Goal: Check status

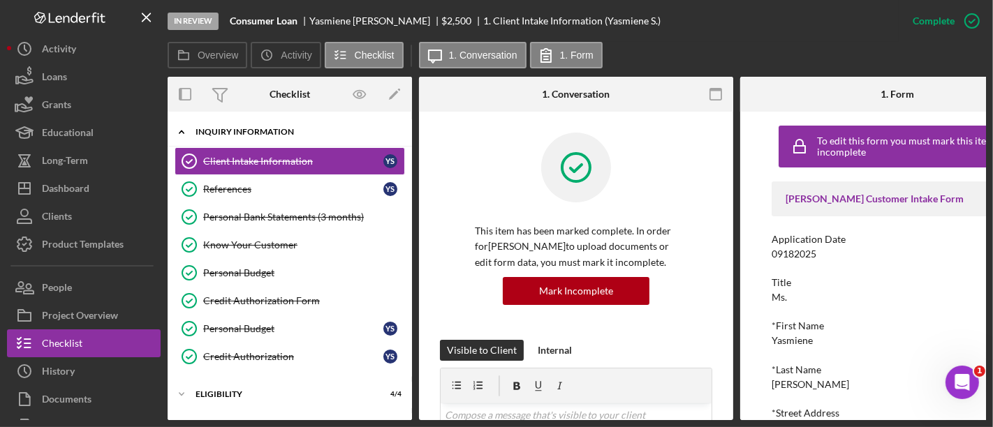
scroll to position [1, 0]
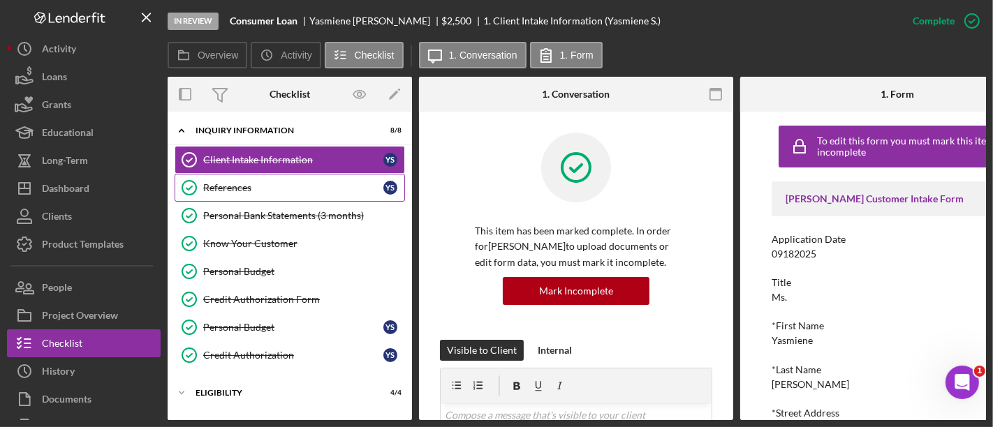
click at [223, 179] on link "References References Y S" at bounding box center [290, 188] width 230 height 28
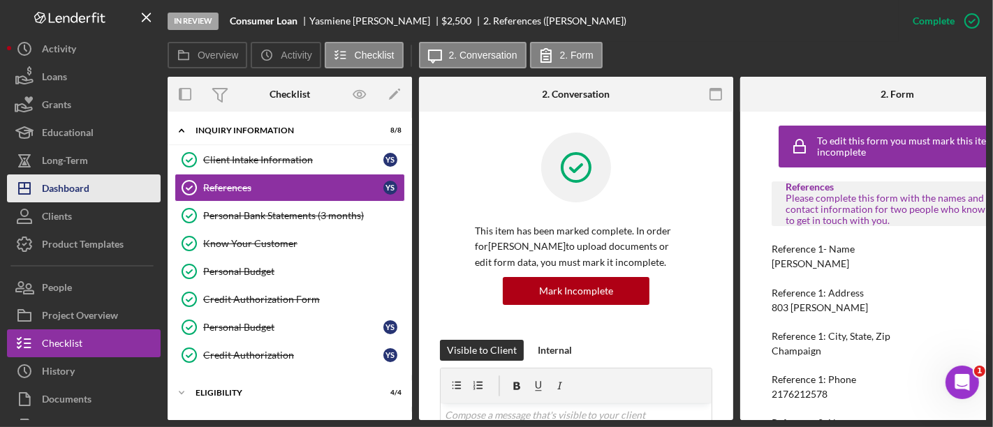
click at [109, 185] on button "Icon/Dashboard Dashboard" at bounding box center [84, 189] width 154 height 28
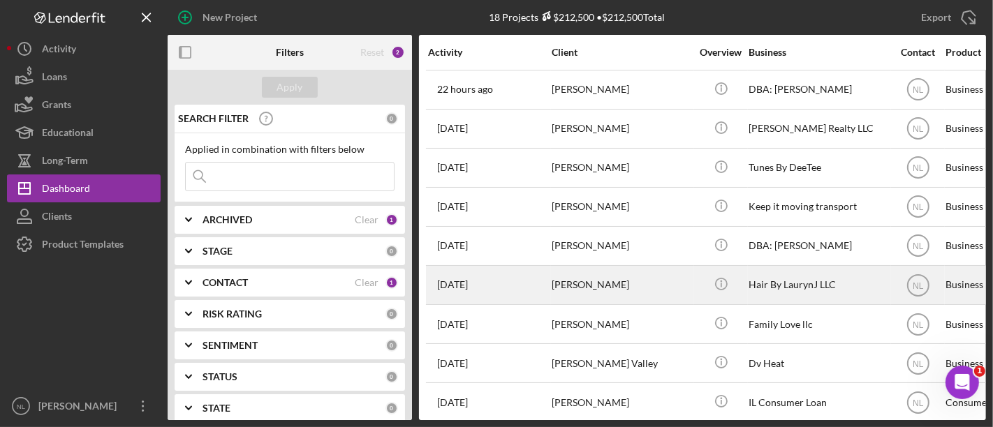
click at [573, 284] on div "[PERSON_NAME]" at bounding box center [622, 285] width 140 height 37
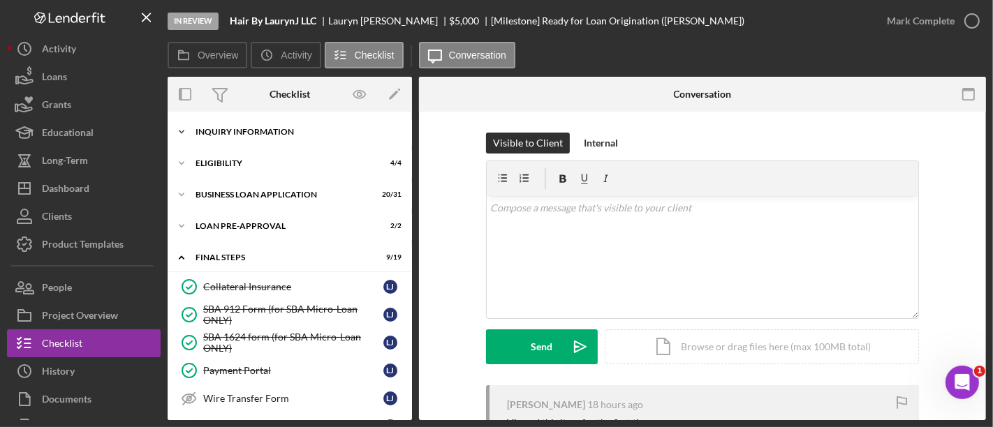
click at [235, 128] on div "INQUIRY INFORMATION" at bounding box center [294, 132] width 199 height 8
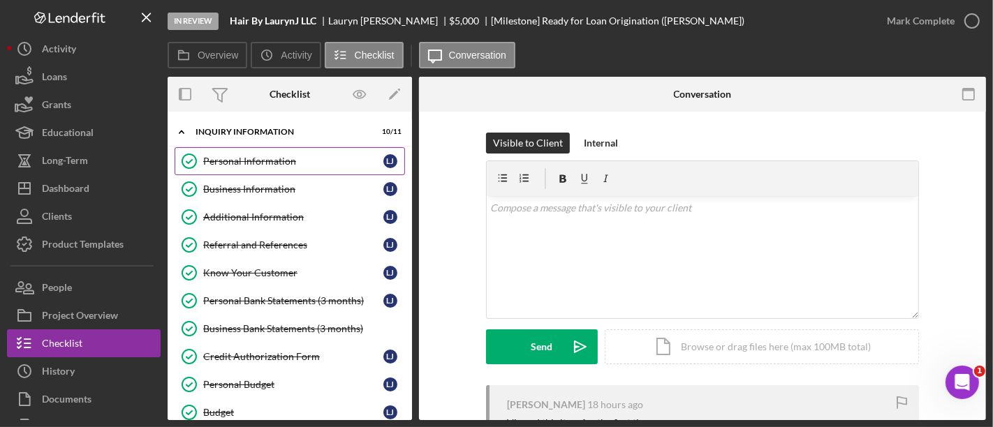
click at [255, 164] on div "Personal Information" at bounding box center [293, 161] width 180 height 11
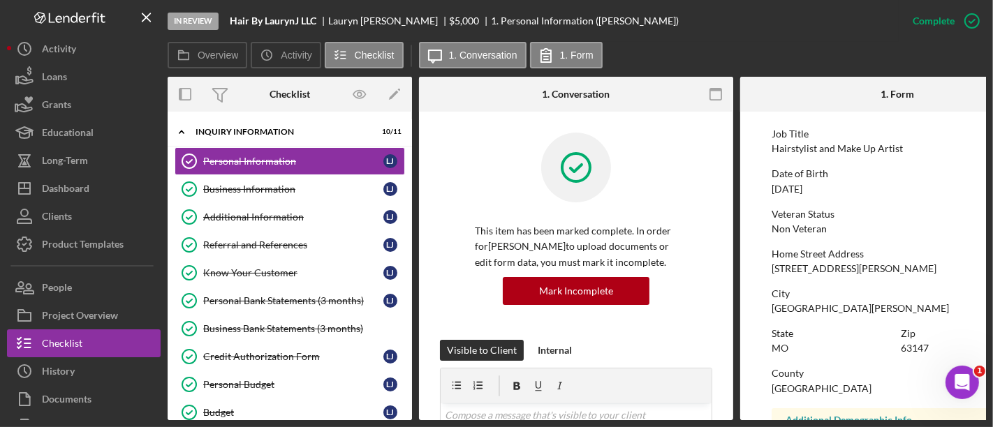
scroll to position [152, 0]
